Goal: Find specific page/section

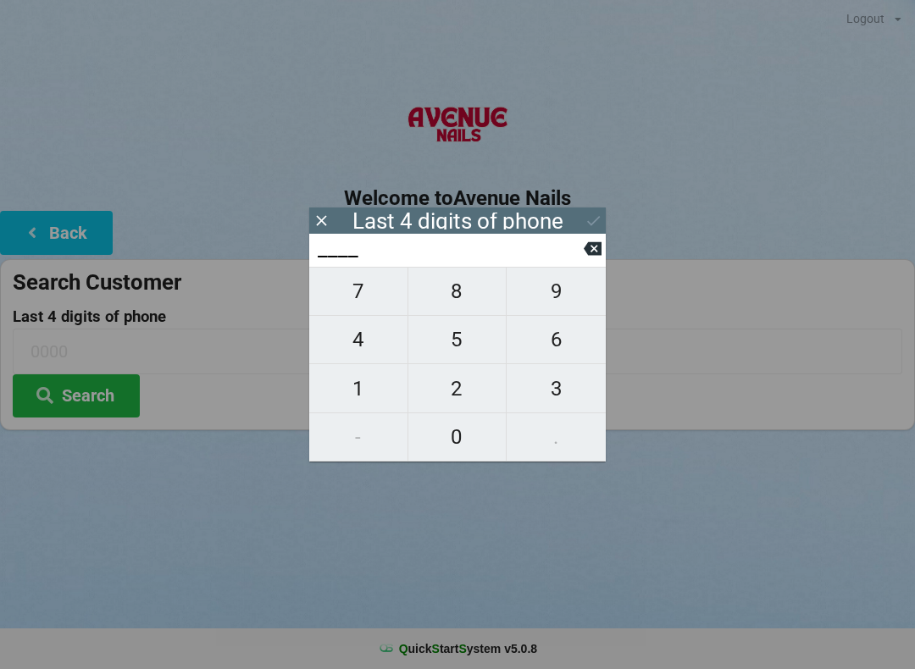
scroll to position [35, 0]
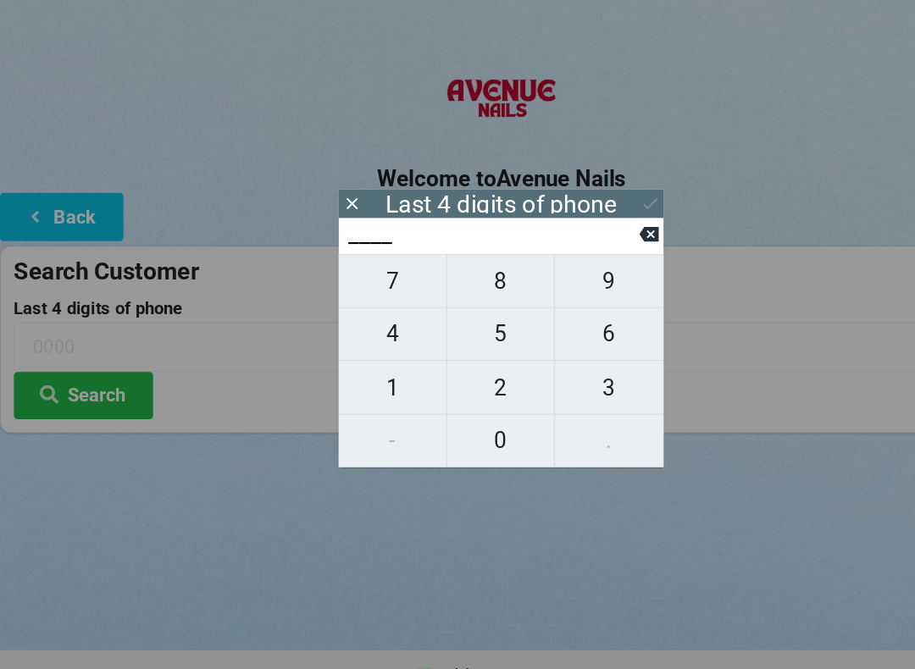
click at [350, 274] on span "7" at bounding box center [358, 292] width 98 height 36
type input "7___"
click at [451, 274] on span "8" at bounding box center [457, 292] width 98 height 36
type input "78__"
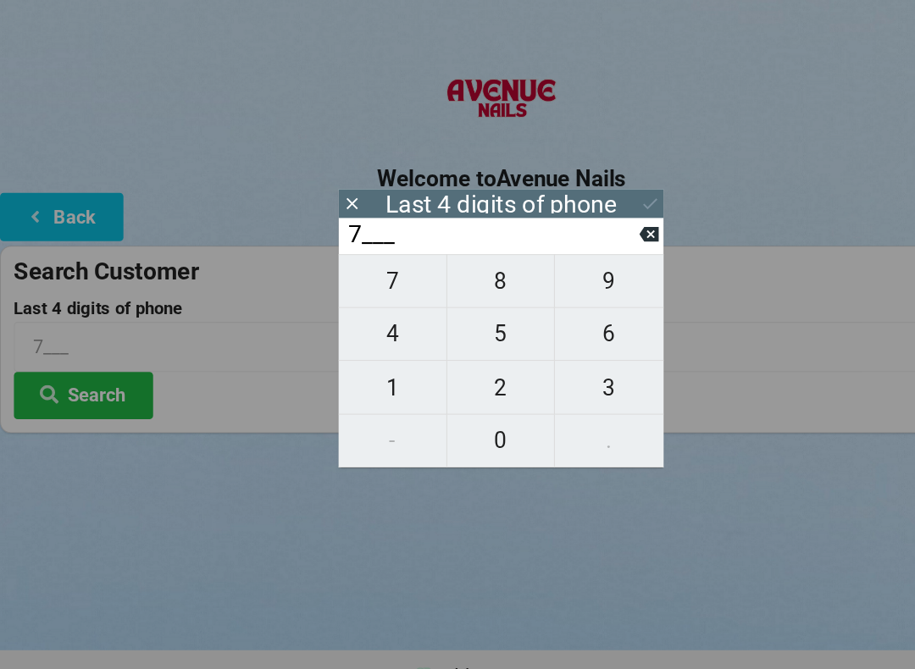
type input "78__"
click at [561, 322] on span "6" at bounding box center [555, 340] width 99 height 36
type input "786_"
click at [368, 274] on span "7" at bounding box center [358, 292] width 98 height 36
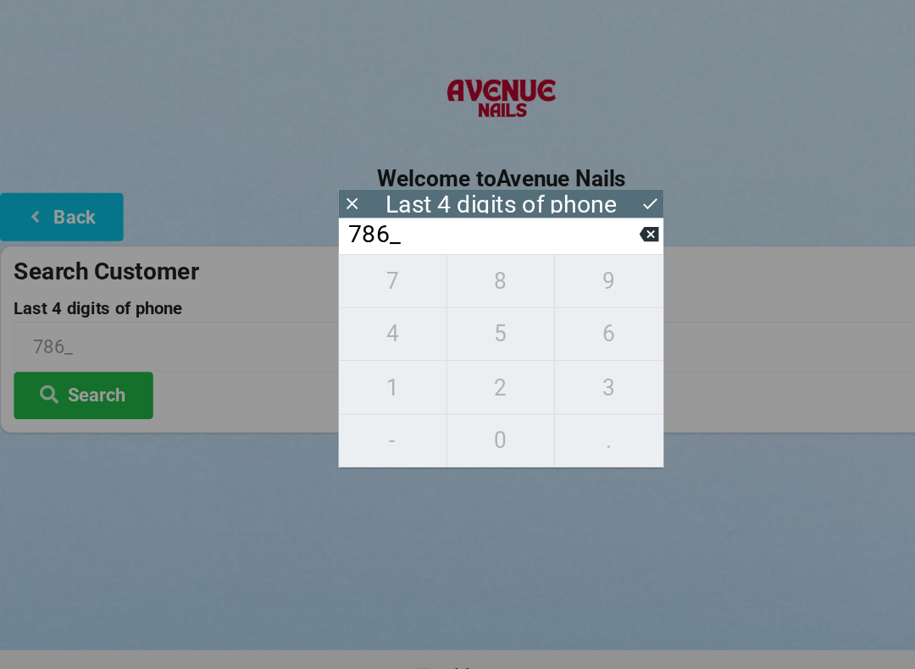
type input "7867"
click at [600, 212] on icon at bounding box center [593, 221] width 18 height 18
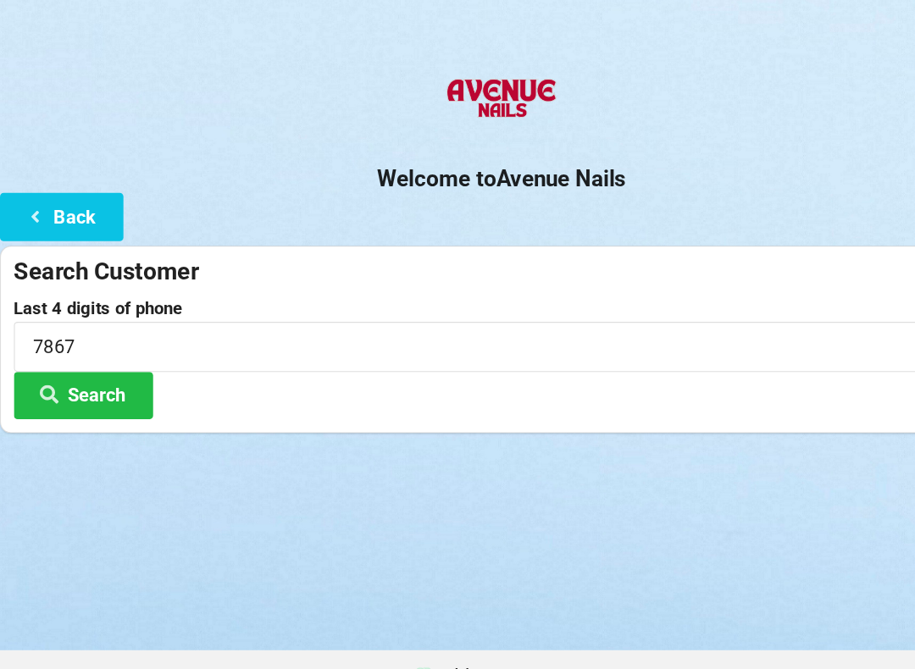
click at [102, 374] on button "Search" at bounding box center [76, 395] width 127 height 43
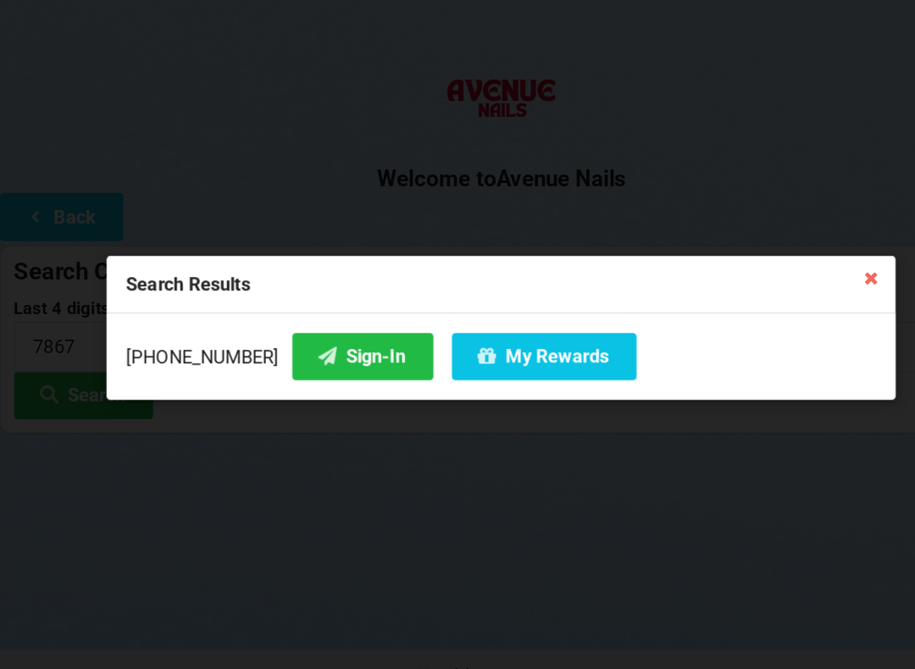
click at [316, 339] on button "Sign-In" at bounding box center [331, 360] width 129 height 43
